Goal: Information Seeking & Learning: Learn about a topic

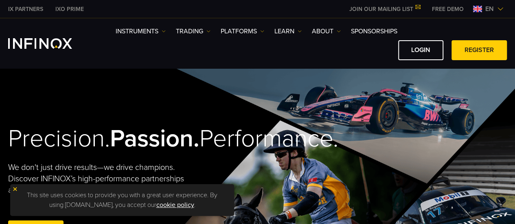
scroll to position [258, 0]
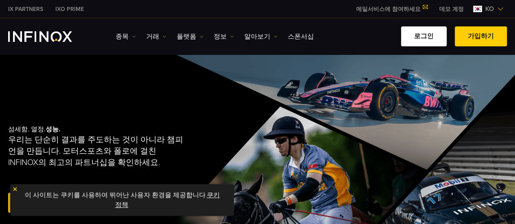
click at [424, 35] on link "로그인" at bounding box center [424, 36] width 46 height 20
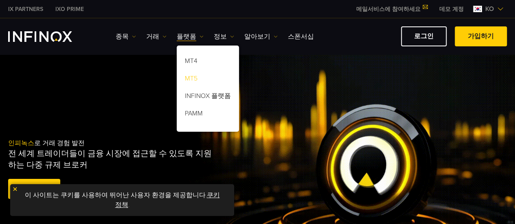
click at [194, 80] on link "MT5" at bounding box center [208, 79] width 62 height 17
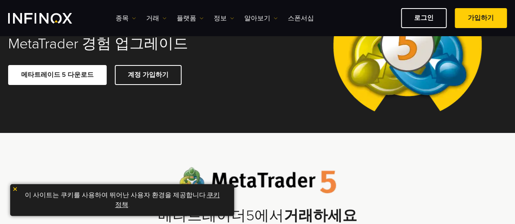
scroll to position [244, 0]
